Goal: Book appointment/travel/reservation

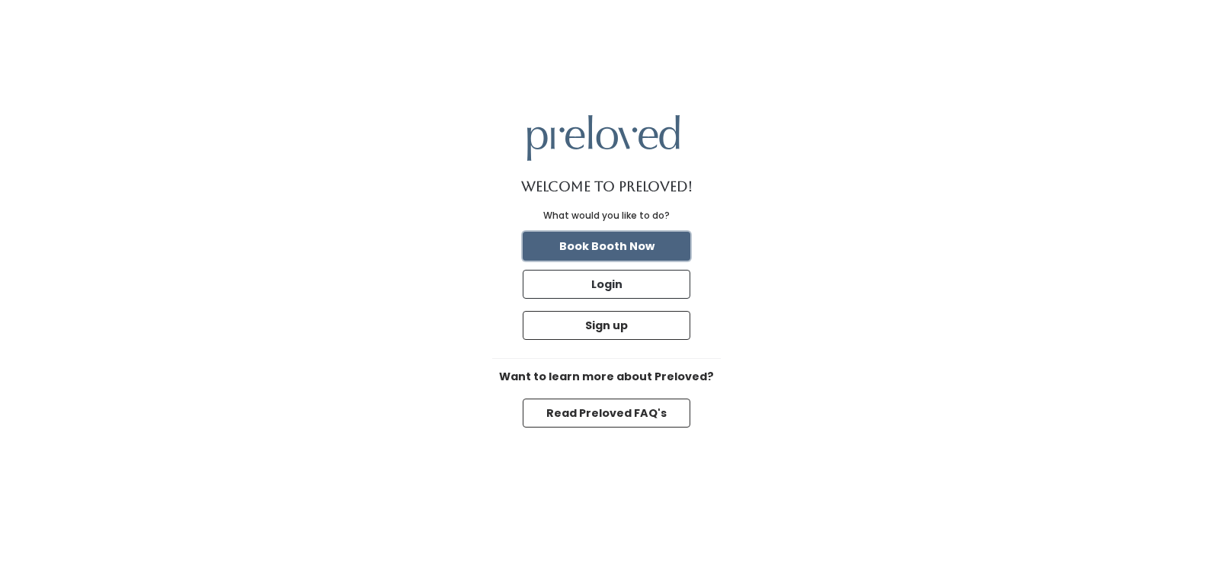
click at [630, 245] on button "Book Booth Now" at bounding box center [607, 246] width 168 height 29
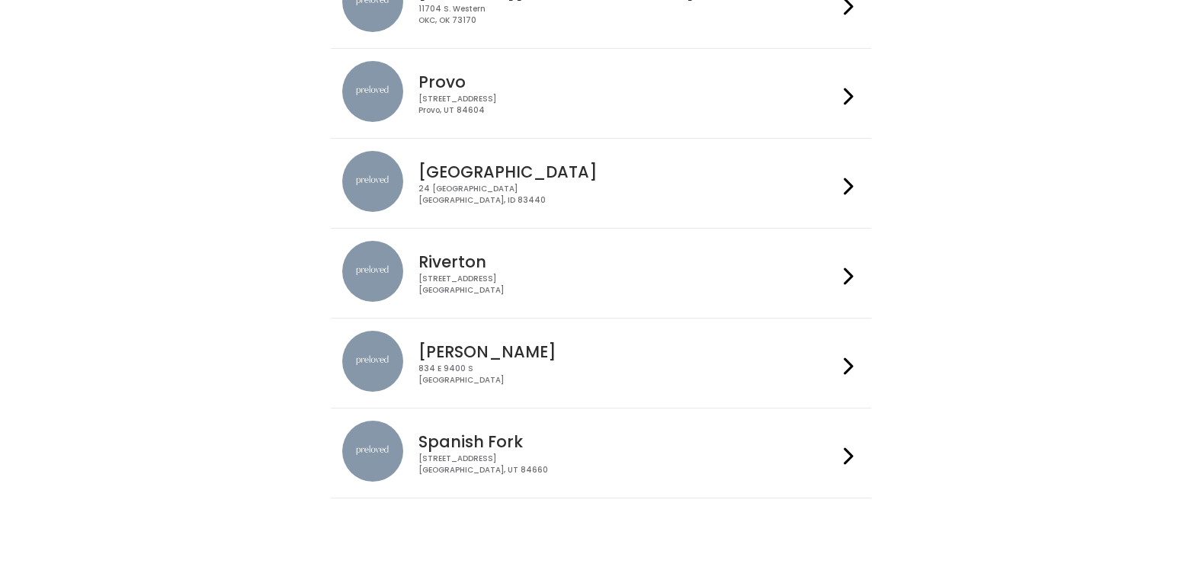
scroll to position [556, 0]
click at [844, 367] on icon at bounding box center [848, 365] width 10 height 22
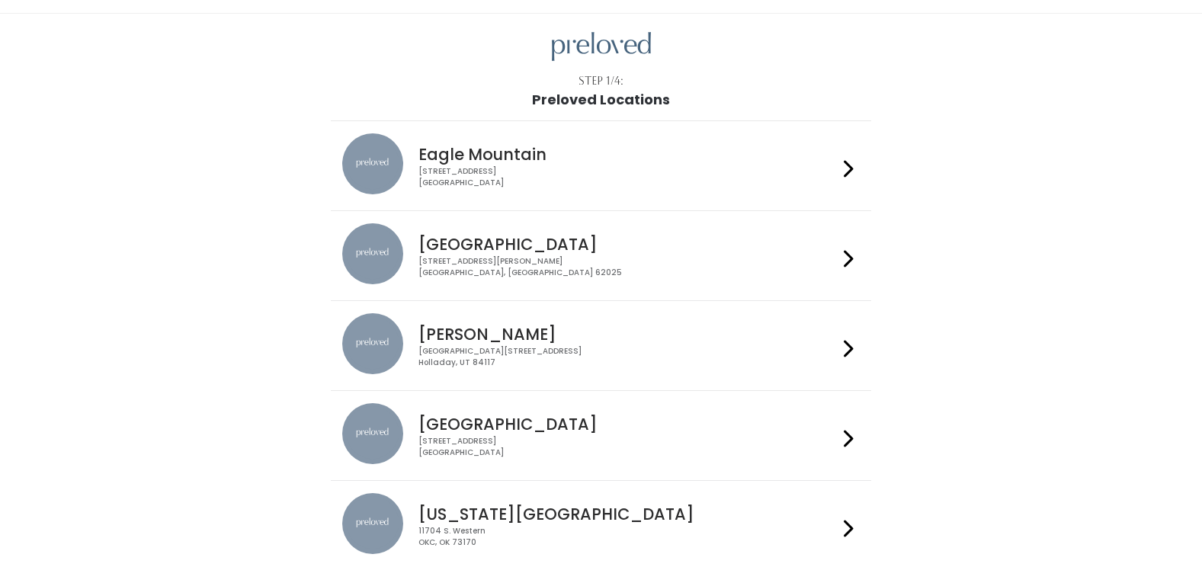
scroll to position [0, 0]
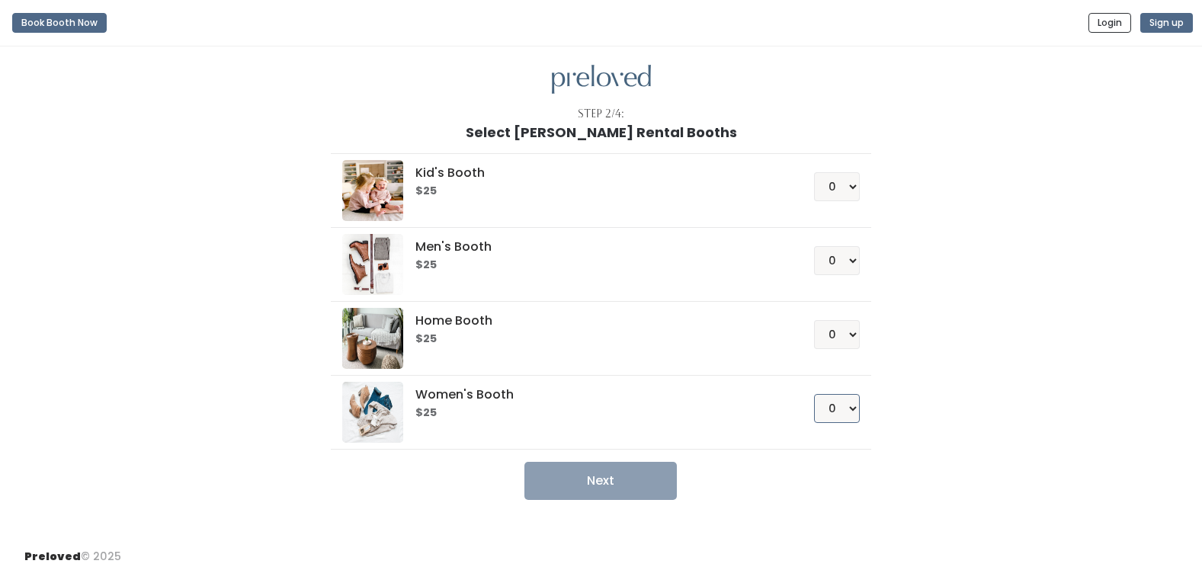
click at [853, 416] on select "0 1 2 3 4" at bounding box center [837, 408] width 46 height 29
